Goal: Task Accomplishment & Management: Complete application form

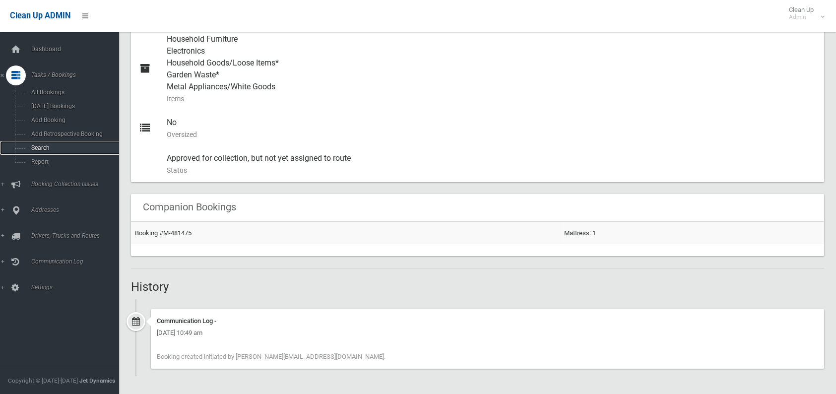
scroll to position [457, 0]
click at [48, 146] on span "Search" at bounding box center [73, 147] width 90 height 7
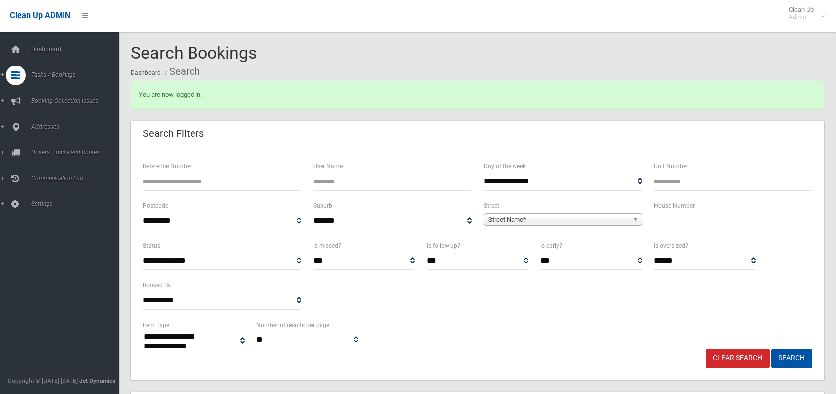
select select
type input "*****"
click at [525, 216] on span "Street Name*" at bounding box center [558, 220] width 140 height 12
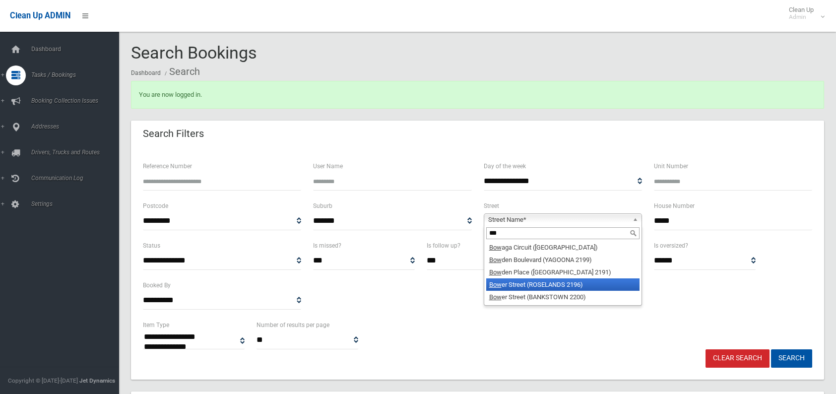
type input "***"
click at [499, 287] on em "Bow" at bounding box center [495, 284] width 12 height 7
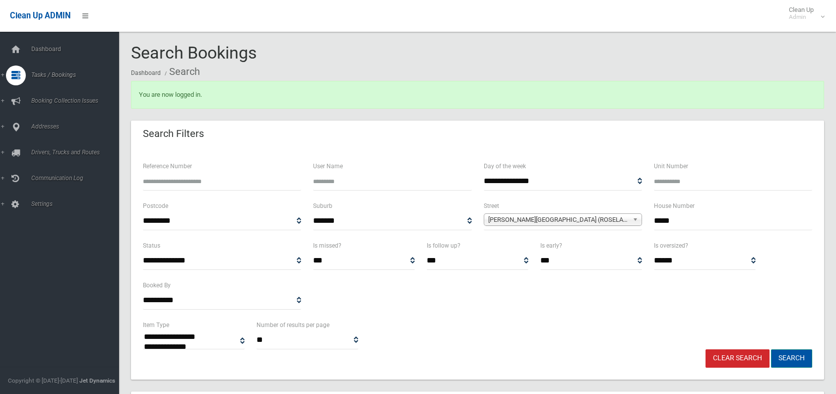
click at [788, 360] on button "Search" at bounding box center [791, 358] width 41 height 18
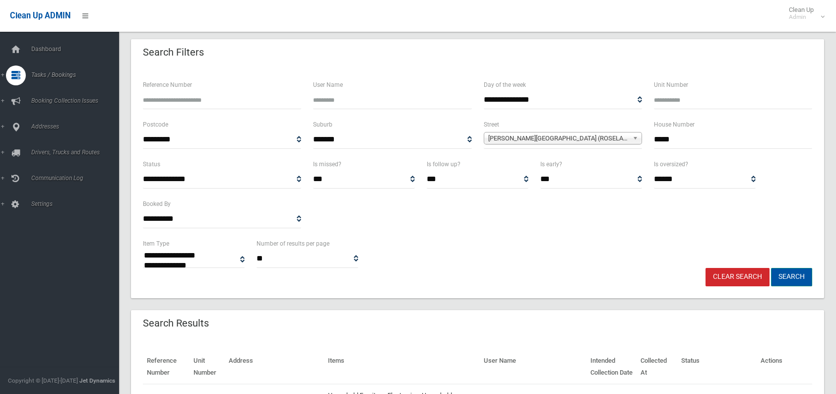
scroll to position [99, 0]
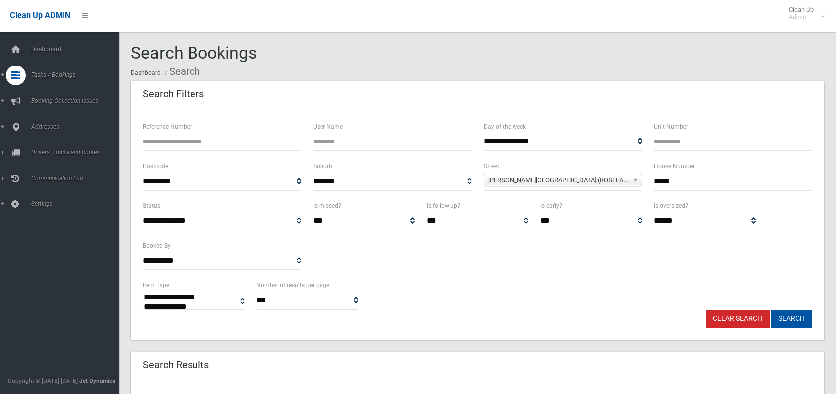
select select
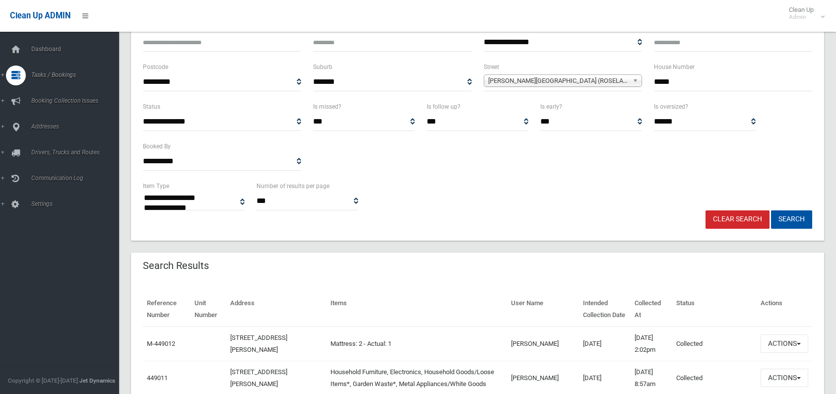
scroll to position [248, 0]
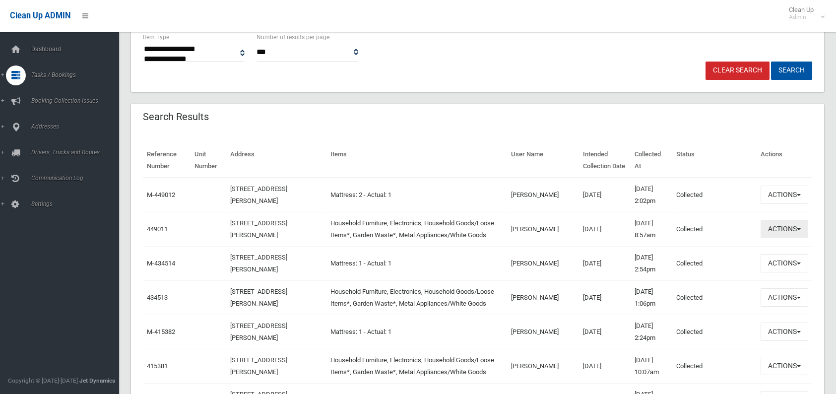
click at [764, 233] on button "Actions" at bounding box center [784, 229] width 48 height 18
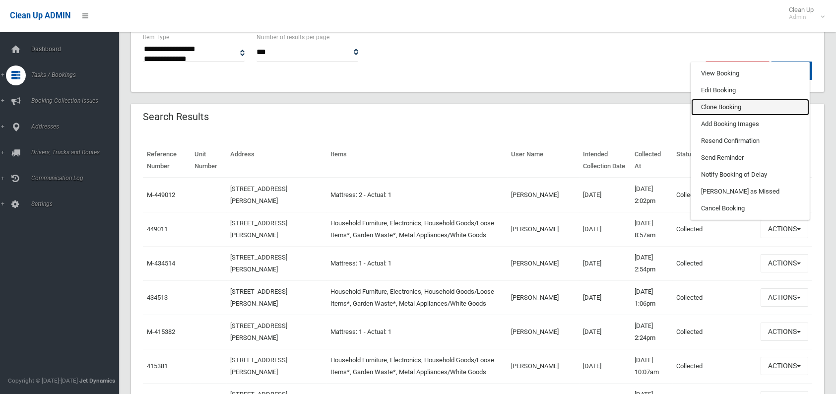
click at [717, 108] on link "Clone Booking" at bounding box center [750, 107] width 118 height 17
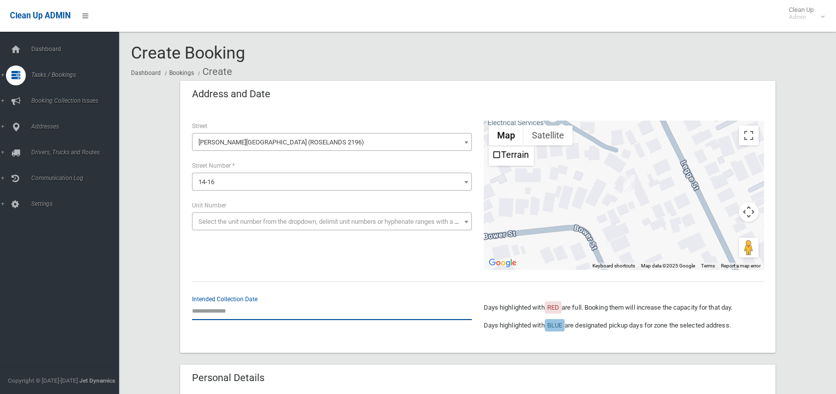
click at [255, 312] on input "text" at bounding box center [332, 311] width 280 height 18
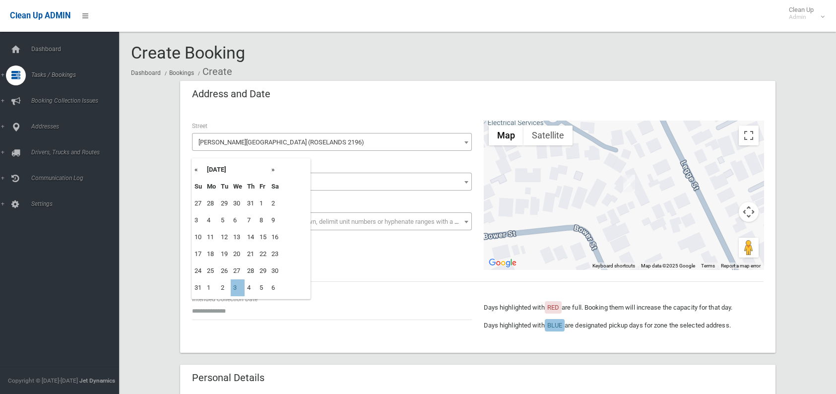
click at [272, 170] on th "»" at bounding box center [275, 169] width 12 height 17
click at [236, 219] on td "10" at bounding box center [238, 220] width 14 height 17
type input "**********"
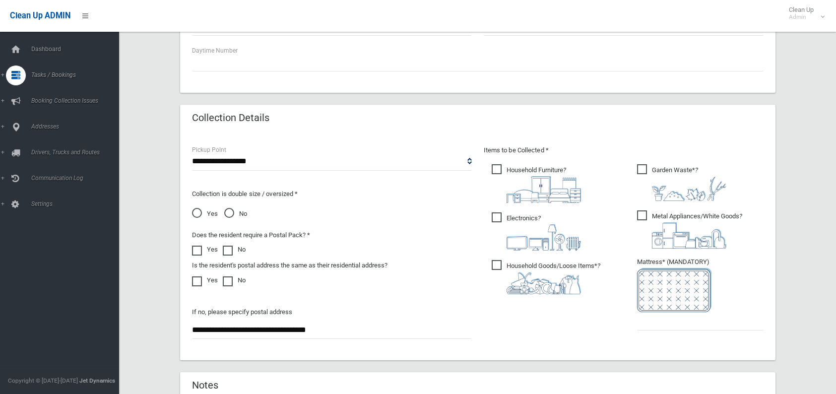
scroll to position [446, 0]
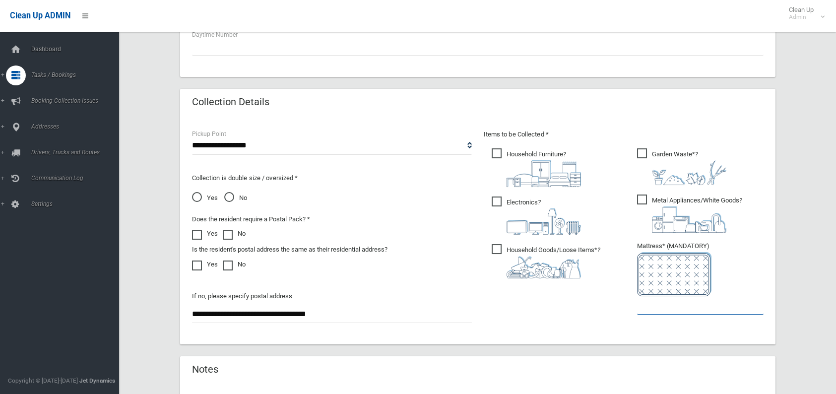
click at [648, 309] on input "text" at bounding box center [700, 305] width 126 height 18
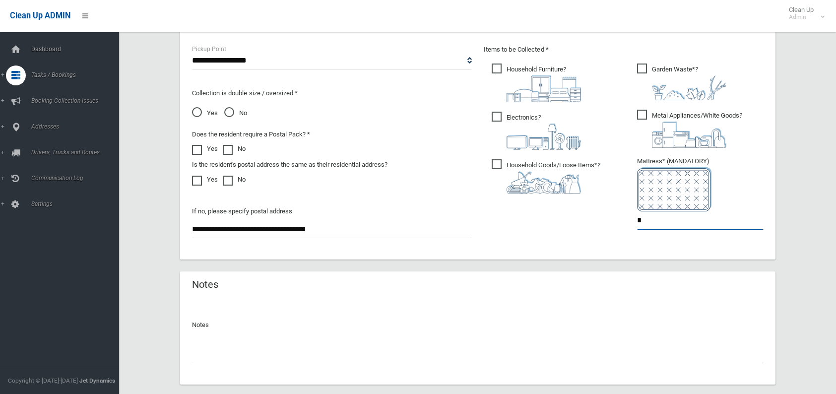
scroll to position [546, 0]
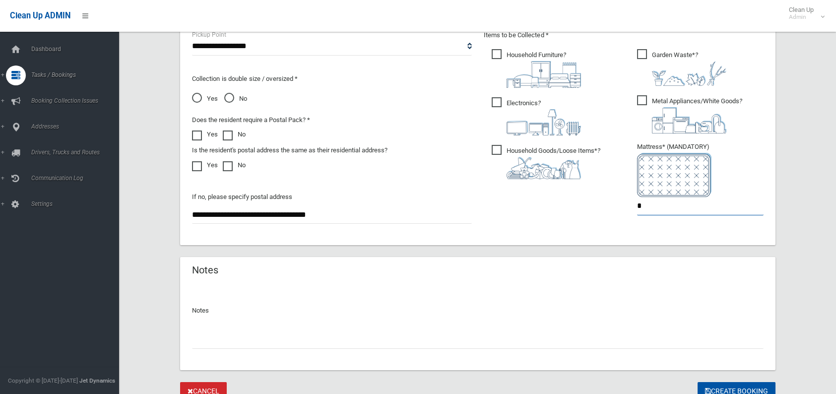
type input "*"
drag, startPoint x: 290, startPoint y: 333, endPoint x: 286, endPoint y: 336, distance: 5.7
click at [286, 336] on input "text" at bounding box center [477, 339] width 571 height 18
type input "**********"
click at [702, 388] on button "Create Booking" at bounding box center [736, 391] width 78 height 18
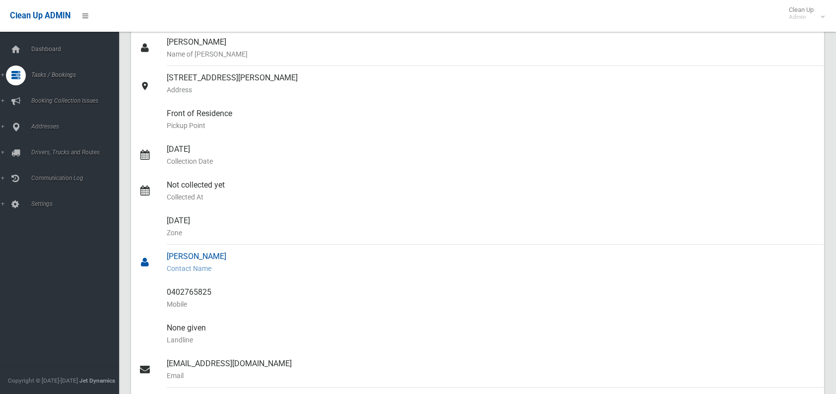
scroll to position [99, 0]
